Goal: Book appointment/travel/reservation

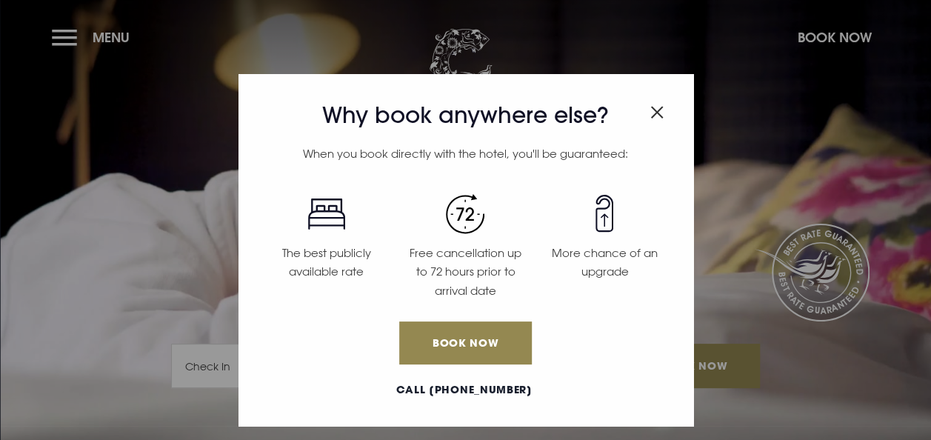
click at [655, 110] on img "Close modal" at bounding box center [657, 112] width 13 height 13
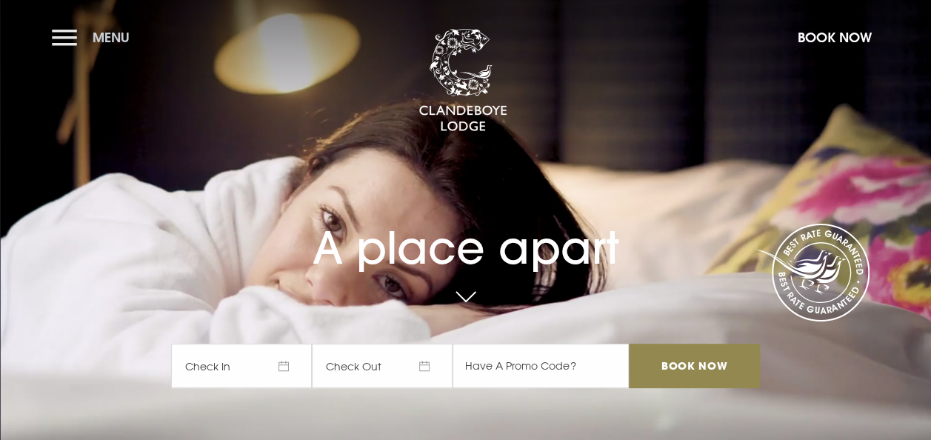
click at [75, 37] on button "Menu" at bounding box center [94, 37] width 85 height 32
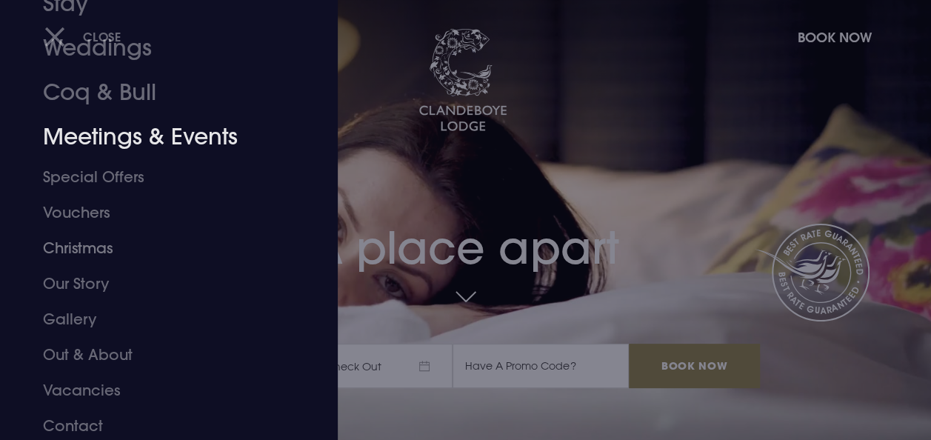
scroll to position [117, 0]
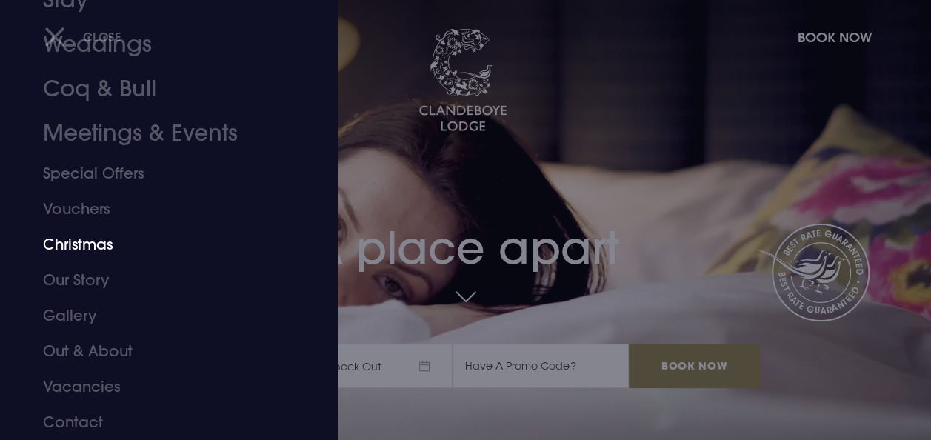
click at [78, 239] on link "Christmas" at bounding box center [159, 245] width 232 height 36
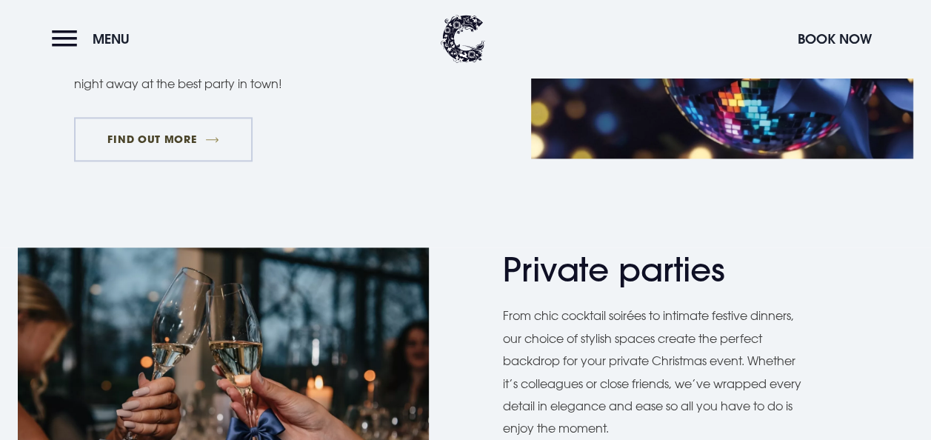
scroll to position [815, 0]
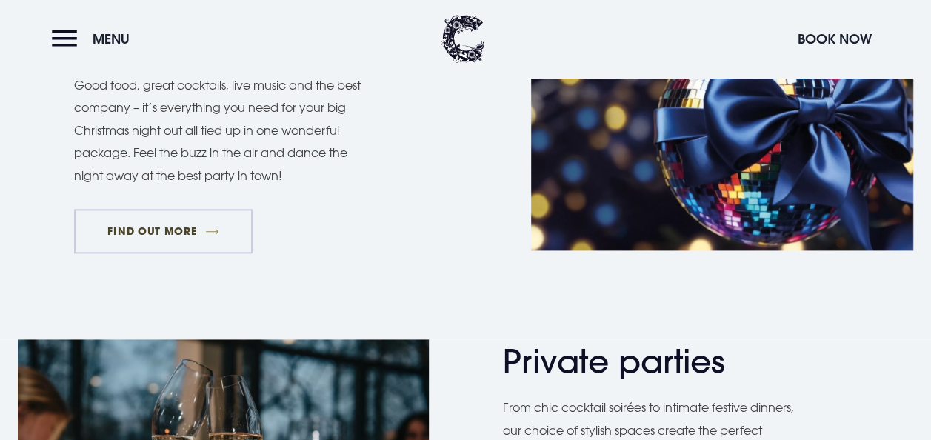
click at [157, 239] on link "FIND OUT MORE" at bounding box center [163, 231] width 179 height 44
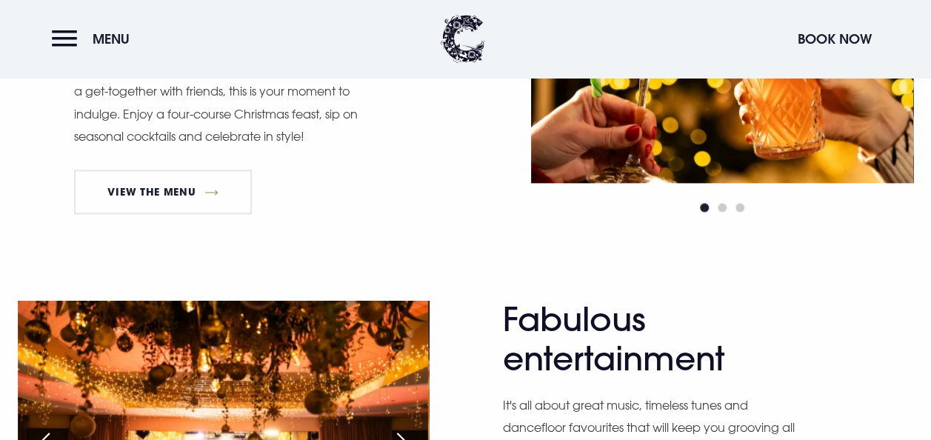
scroll to position [889, 0]
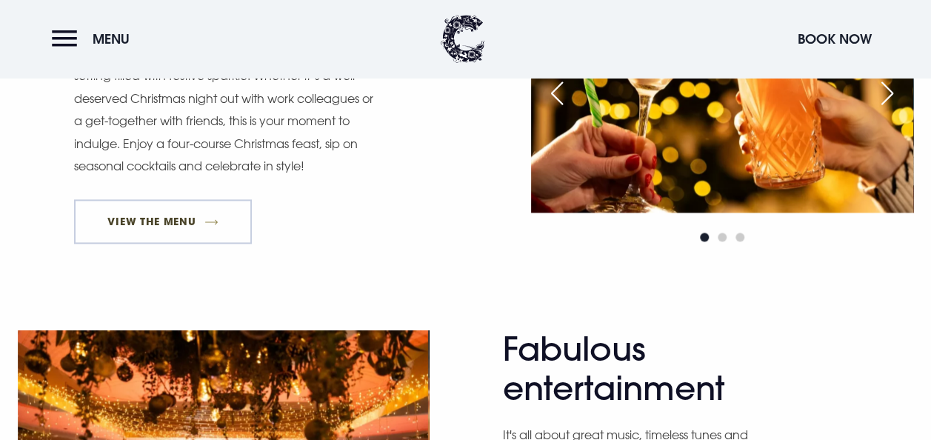
click at [169, 225] on link "View The Menu" at bounding box center [163, 221] width 178 height 44
